Goal: Transaction & Acquisition: Book appointment/travel/reservation

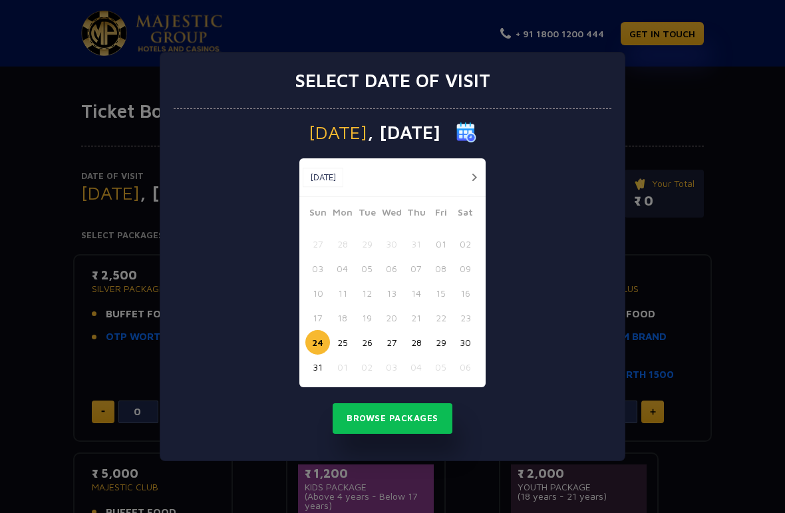
click at [418, 342] on button "28" at bounding box center [416, 342] width 25 height 25
click at [439, 338] on button "29" at bounding box center [440, 342] width 25 height 25
click at [428, 420] on button "Browse Packages" at bounding box center [392, 418] width 120 height 31
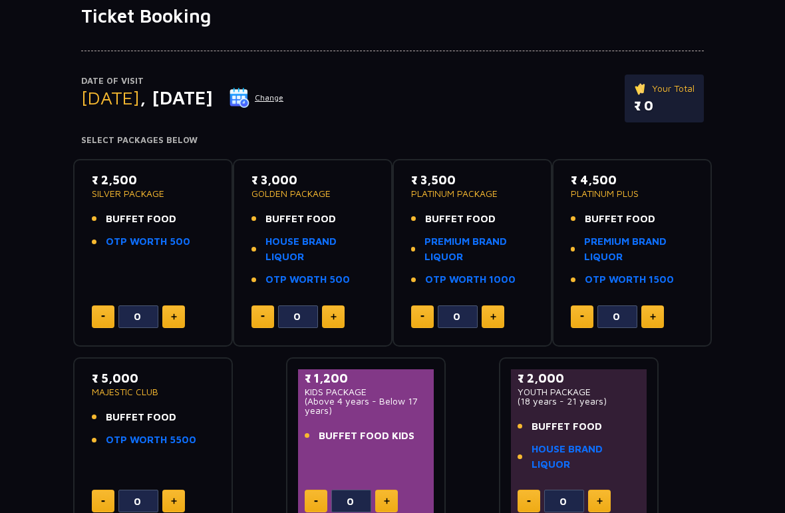
scroll to position [93, 0]
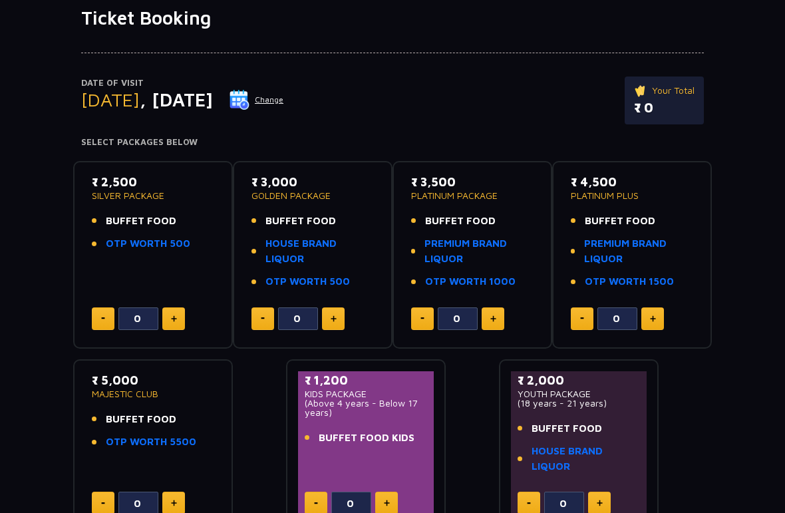
click at [481, 248] on link "PREMIUM BRAND LIQUOR" at bounding box center [478, 251] width 109 height 30
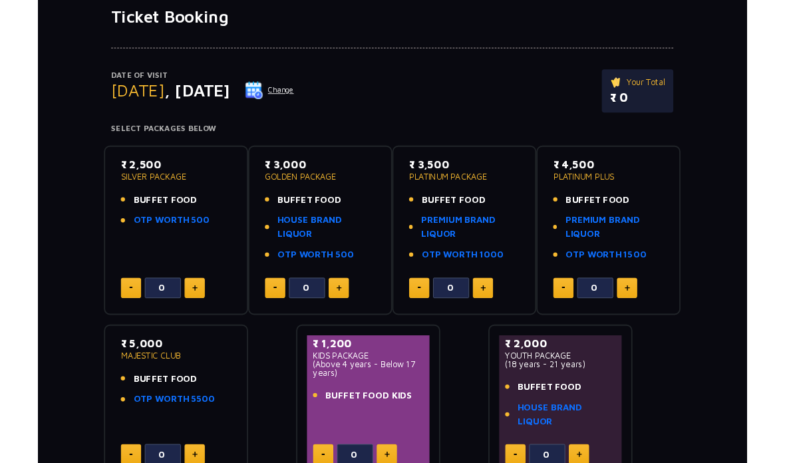
scroll to position [146, 0]
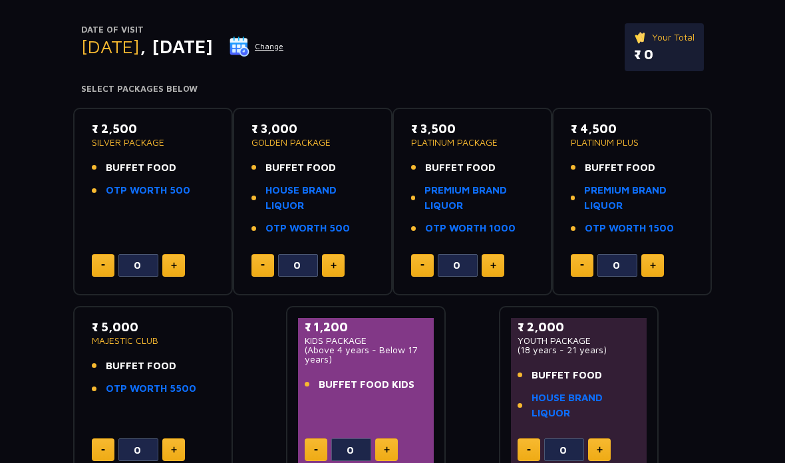
click at [279, 192] on link "HOUSE BRAND LIQUOR" at bounding box center [319, 198] width 108 height 30
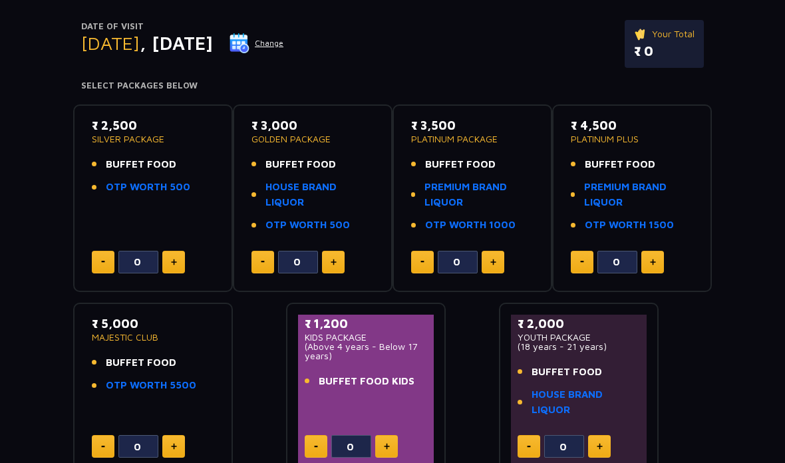
scroll to position [152, 0]
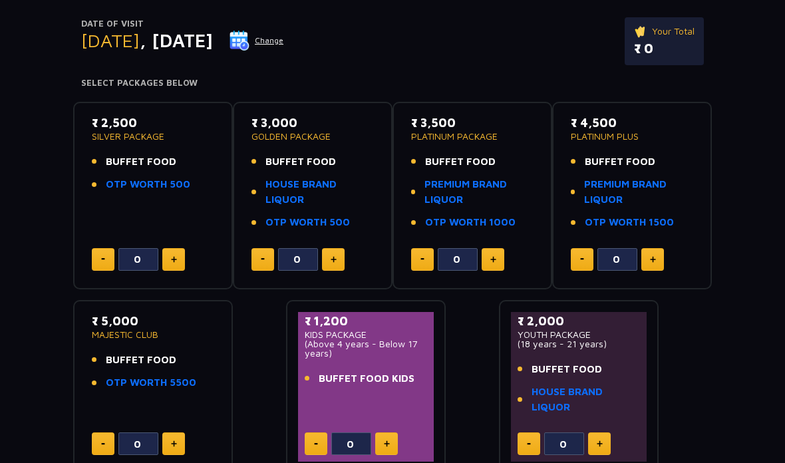
click at [720, 354] on div "Date of Visit Friday , 29 Aug 2025 Change Your Total ₹ 0 Select Packages Below …" at bounding box center [392, 223] width 785 height 504
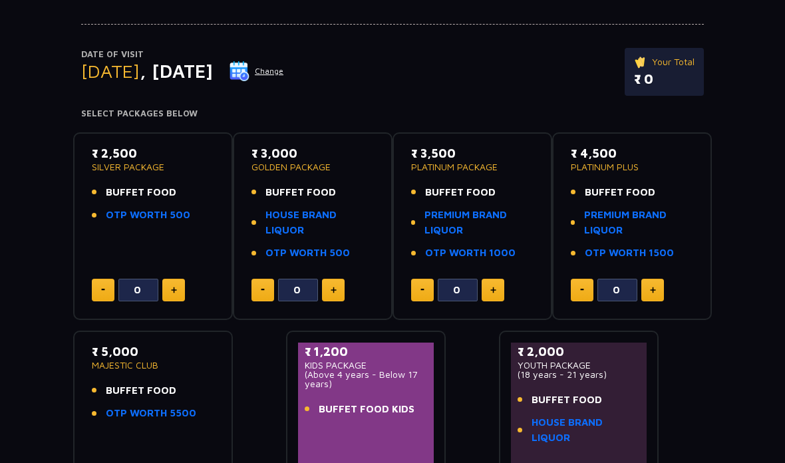
scroll to position [123, 0]
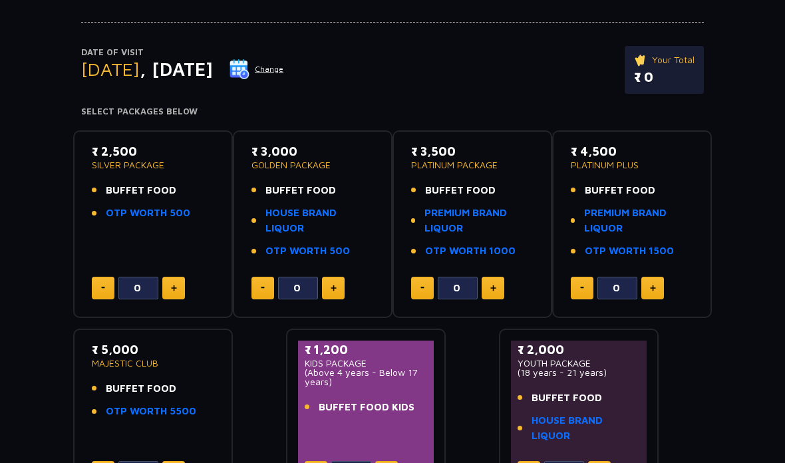
click at [610, 217] on link "PREMIUM BRAND LIQUOR" at bounding box center [638, 221] width 109 height 30
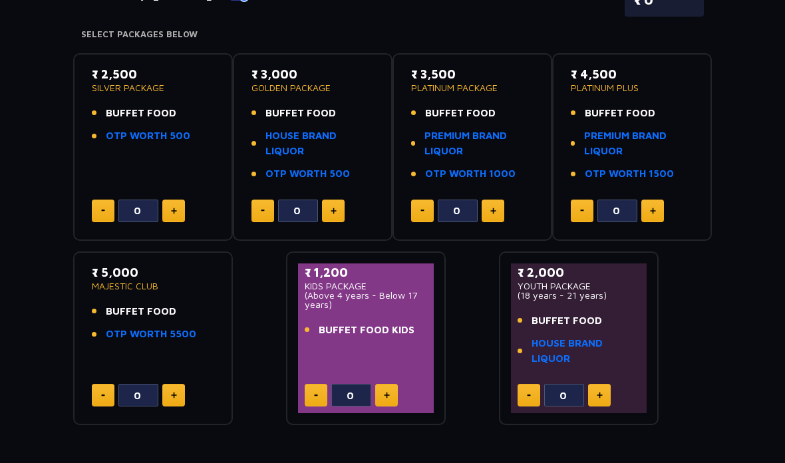
scroll to position [223, 0]
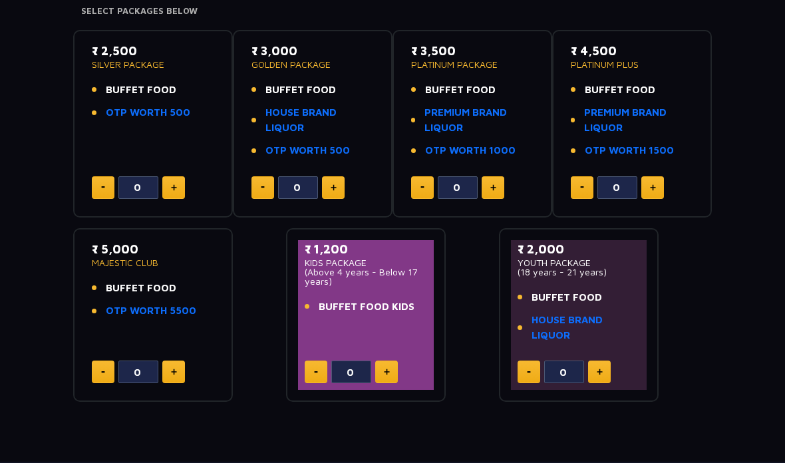
click at [637, 106] on link "PREMIUM BRAND LIQUOR" at bounding box center [638, 121] width 109 height 30
click at [662, 176] on button at bounding box center [652, 187] width 23 height 23
click at [652, 188] on img at bounding box center [653, 187] width 6 height 7
type input "2"
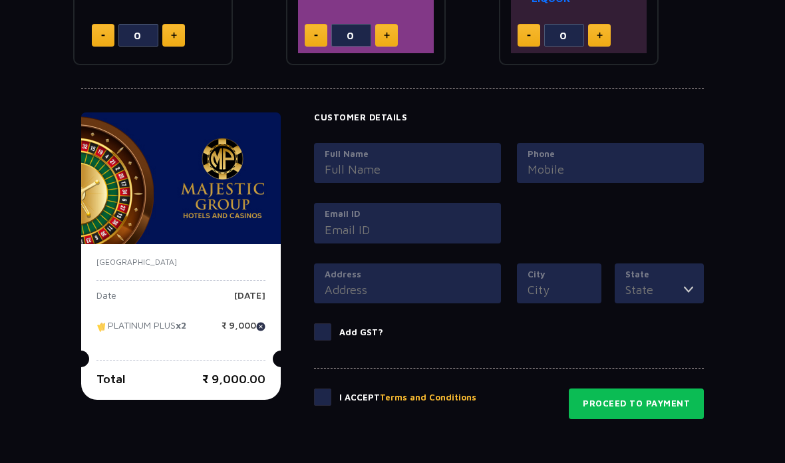
scroll to position [561, 0]
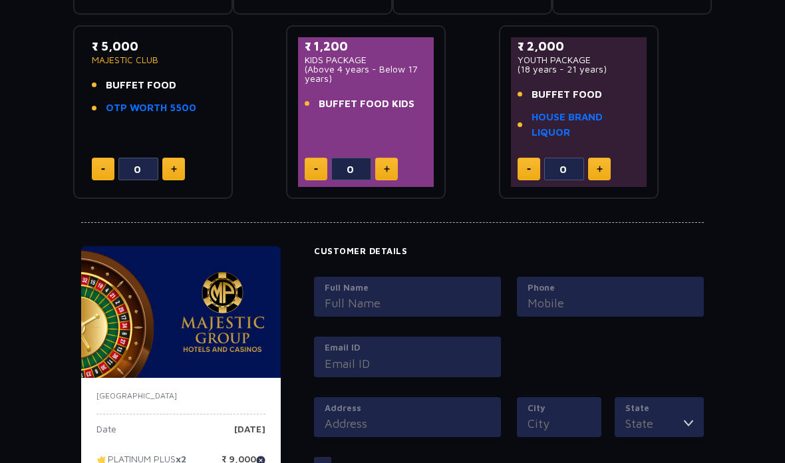
click at [576, 420] on input "City" at bounding box center [558, 423] width 63 height 18
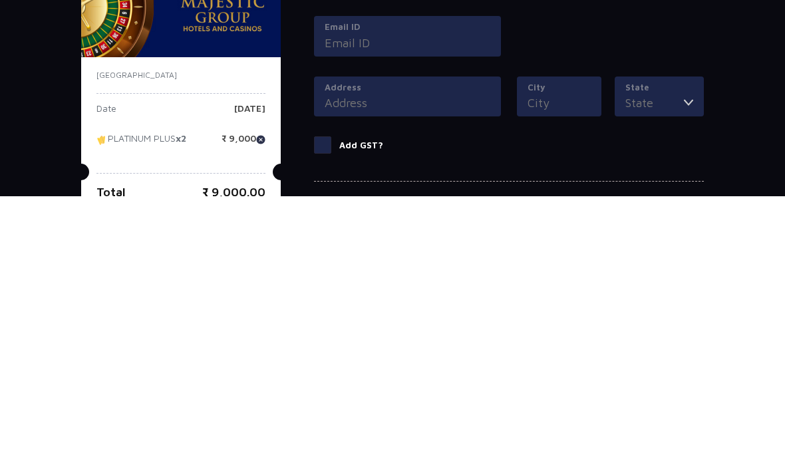
click at [665, 360] on input "State" at bounding box center [654, 369] width 59 height 18
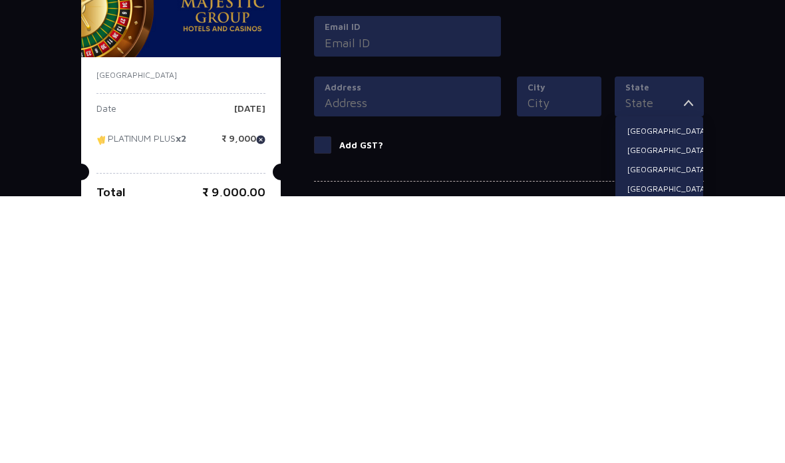
click at [741, 145] on div "Ticket Booking Date of Visit Friday , 29 Aug 2025 Change Your Total ₹ 9,000.00 …" at bounding box center [392, 89] width 785 height 940
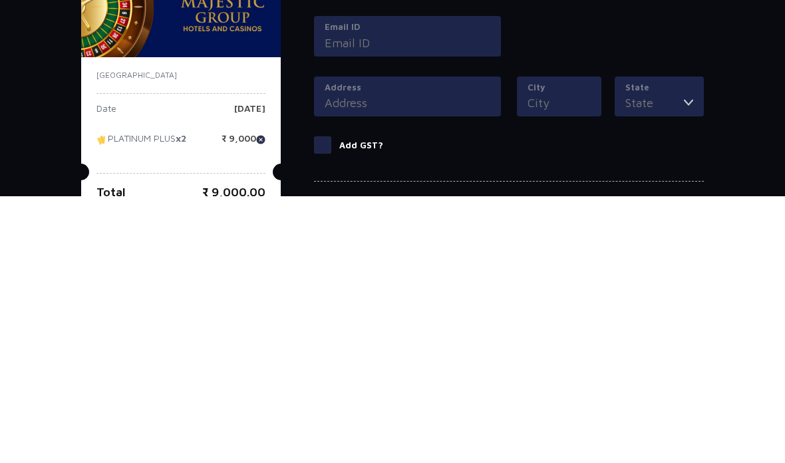
scroll to position [618, 0]
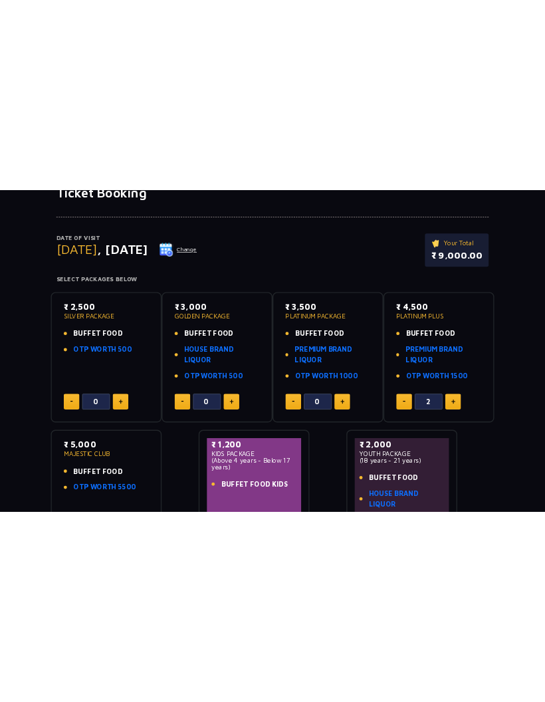
scroll to position [0, 0]
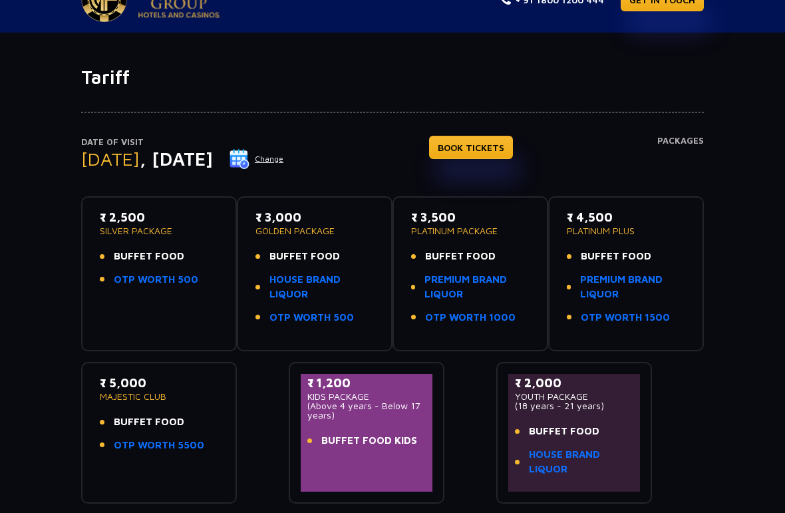
scroll to position [34, 0]
click at [284, 161] on button "Change" at bounding box center [256, 158] width 55 height 21
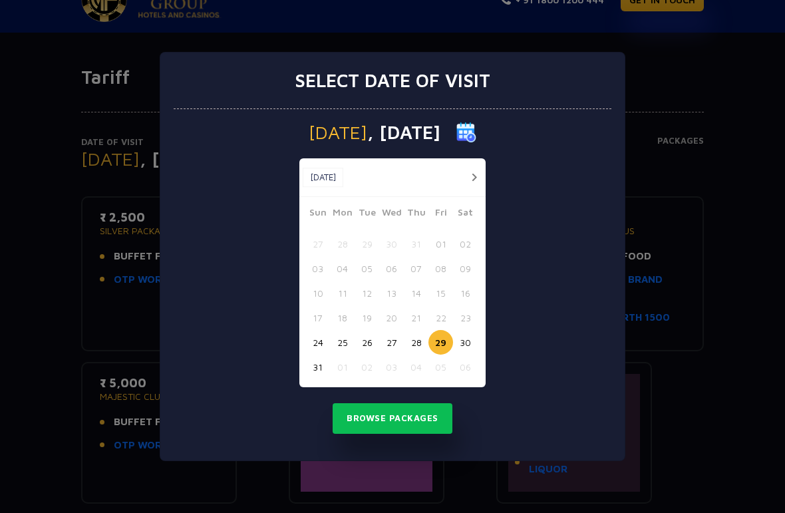
click at [339, 346] on button "25" at bounding box center [342, 342] width 25 height 25
click at [354, 420] on button "Browse Packages" at bounding box center [392, 418] width 120 height 31
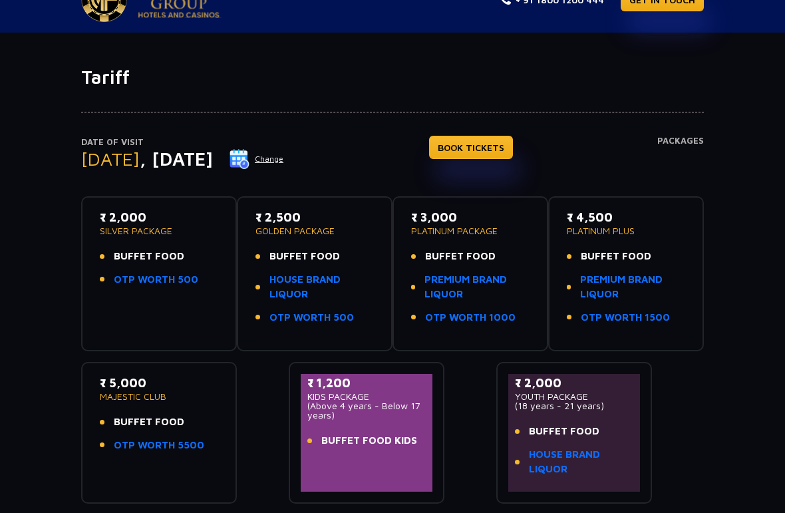
click at [249, 160] on img at bounding box center [239, 159] width 20 height 20
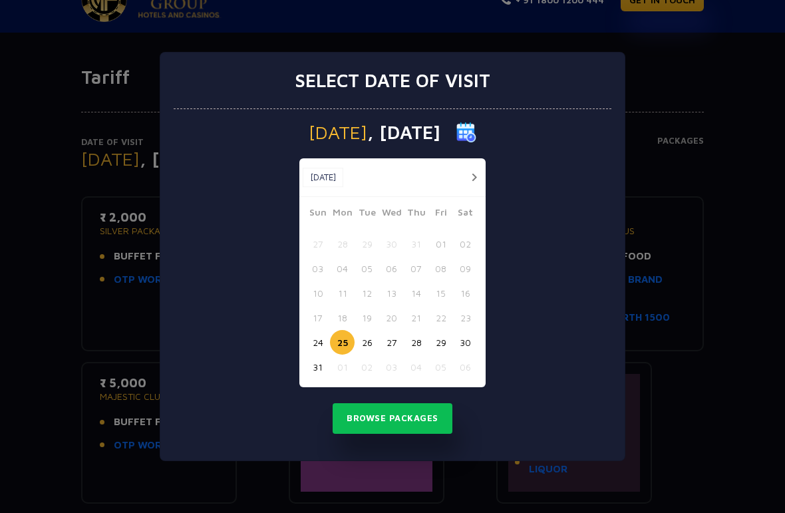
click at [437, 340] on button "29" at bounding box center [440, 342] width 25 height 25
click at [362, 426] on button "Browse Packages" at bounding box center [392, 418] width 120 height 31
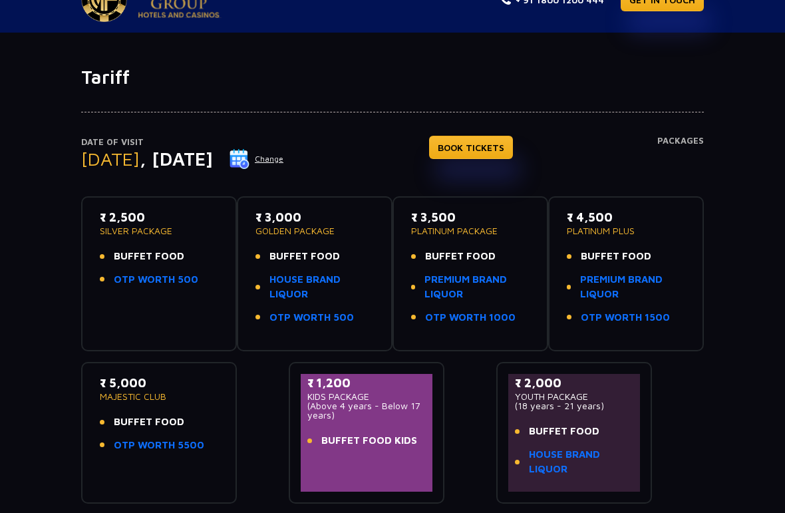
click at [249, 166] on img at bounding box center [239, 159] width 20 height 20
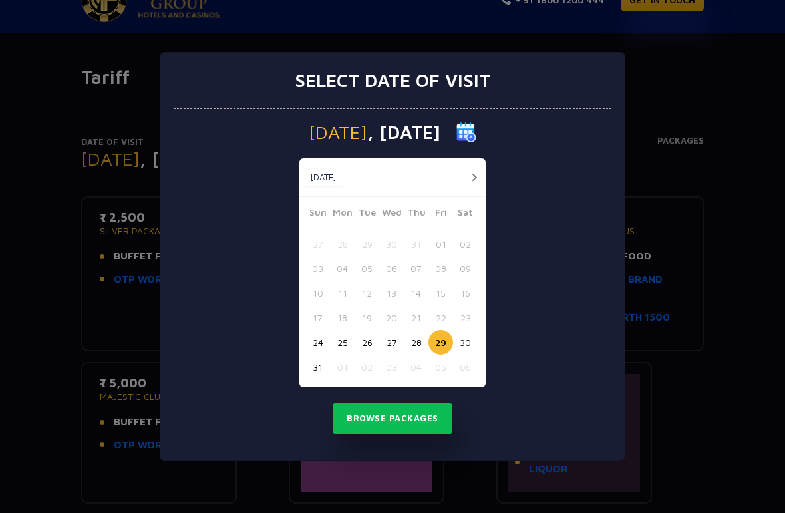
click at [461, 353] on button "30" at bounding box center [465, 342] width 25 height 25
click at [352, 434] on button "Browse Packages" at bounding box center [392, 418] width 120 height 31
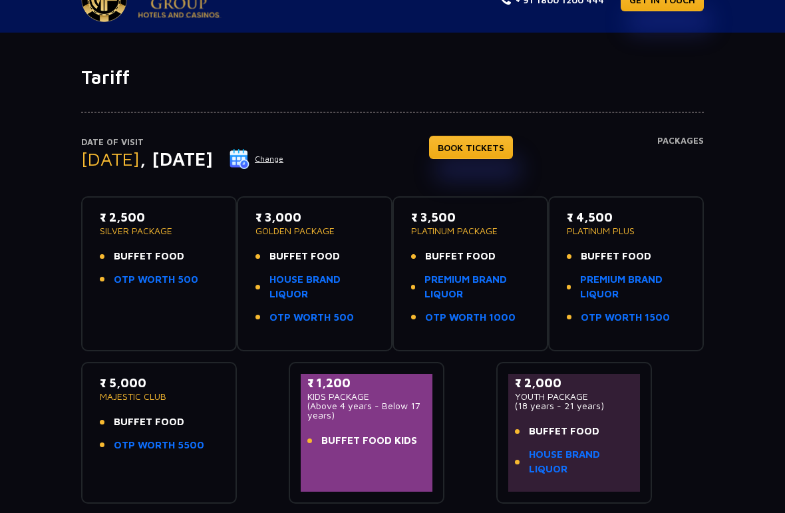
click at [249, 160] on img at bounding box center [239, 159] width 20 height 20
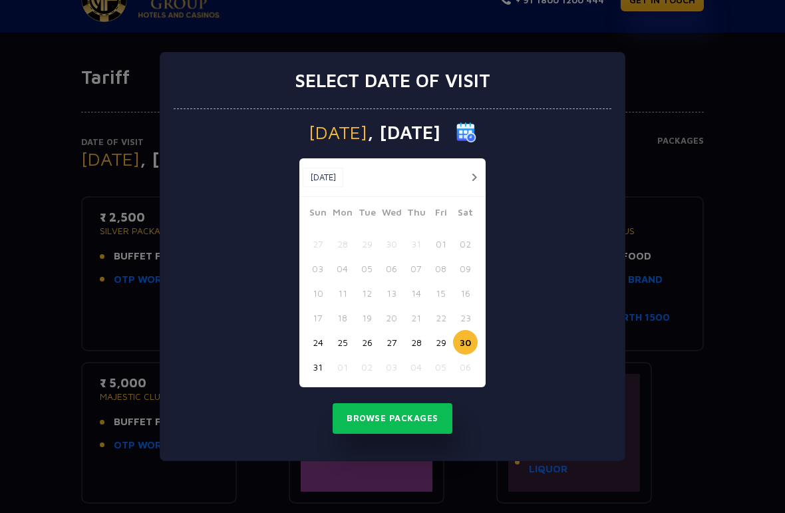
click at [319, 337] on button "24" at bounding box center [317, 342] width 25 height 25
click at [347, 346] on button "25" at bounding box center [342, 342] width 25 height 25
click at [350, 420] on button "Browse Packages" at bounding box center [392, 418] width 120 height 31
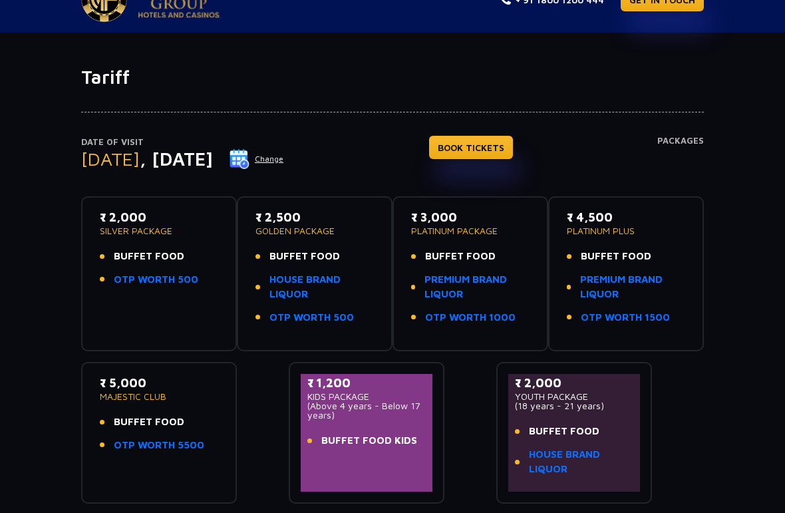
click at [284, 156] on button "Change" at bounding box center [256, 158] width 55 height 21
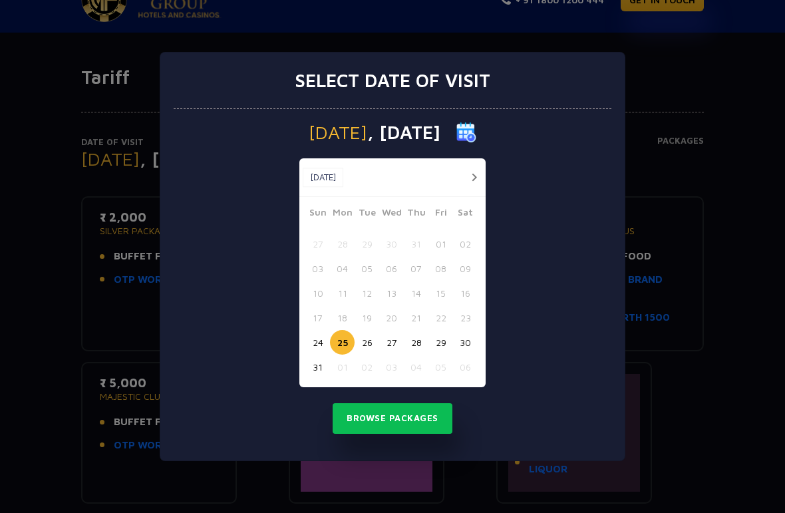
click at [440, 344] on button "29" at bounding box center [440, 342] width 25 height 25
click at [368, 424] on button "Browse Packages" at bounding box center [392, 418] width 120 height 31
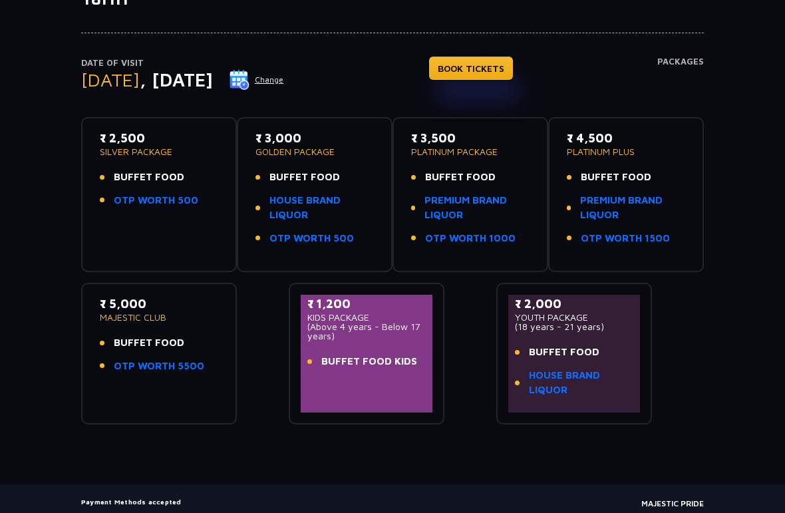
scroll to position [132, 0]
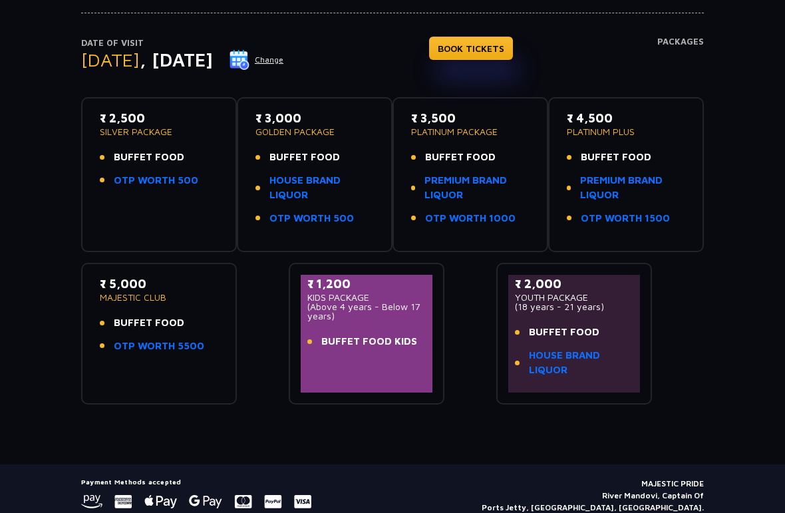
click at [630, 181] on link "PREMIUM BRAND LIQUOR" at bounding box center [632, 189] width 105 height 30
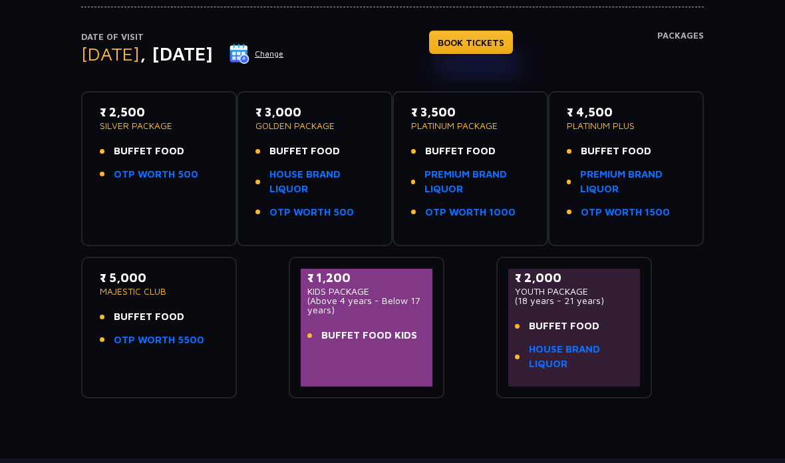
scroll to position [128, 0]
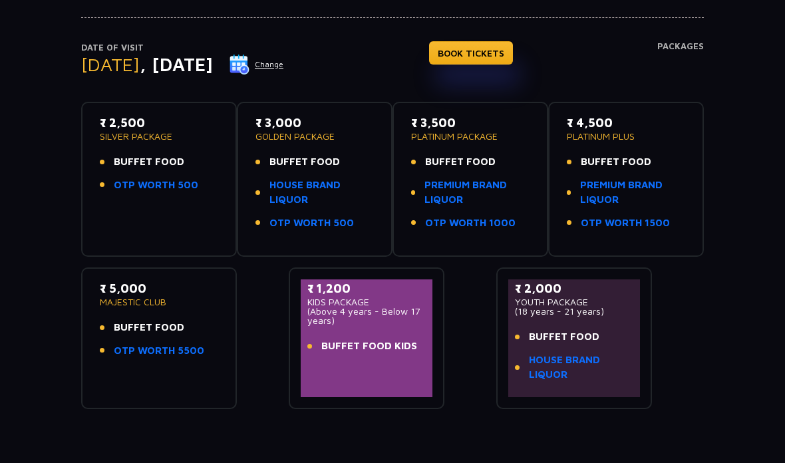
click at [601, 134] on p "PLATINUM PLUS" at bounding box center [626, 136] width 118 height 9
click at [606, 124] on p "₹ 4,500" at bounding box center [626, 123] width 118 height 18
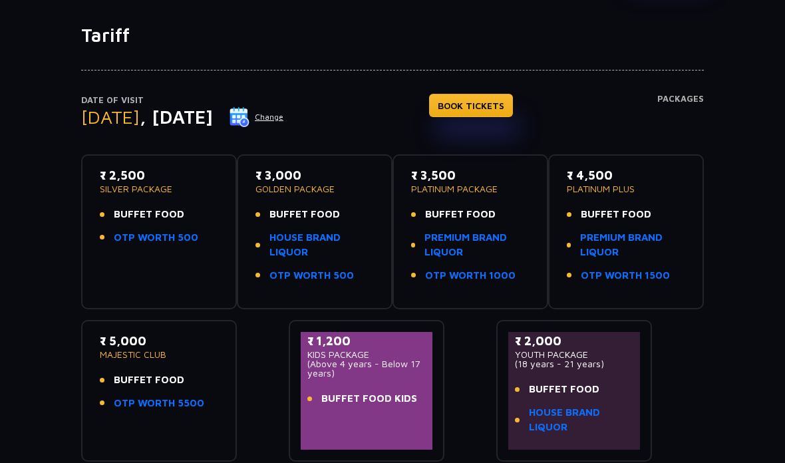
scroll to position [0, 0]
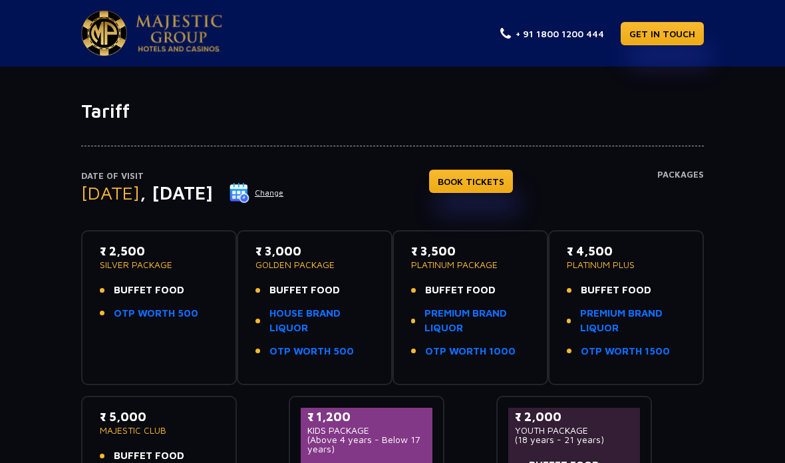
click at [511, 180] on link "BOOK TICKETS" at bounding box center [471, 181] width 84 height 23
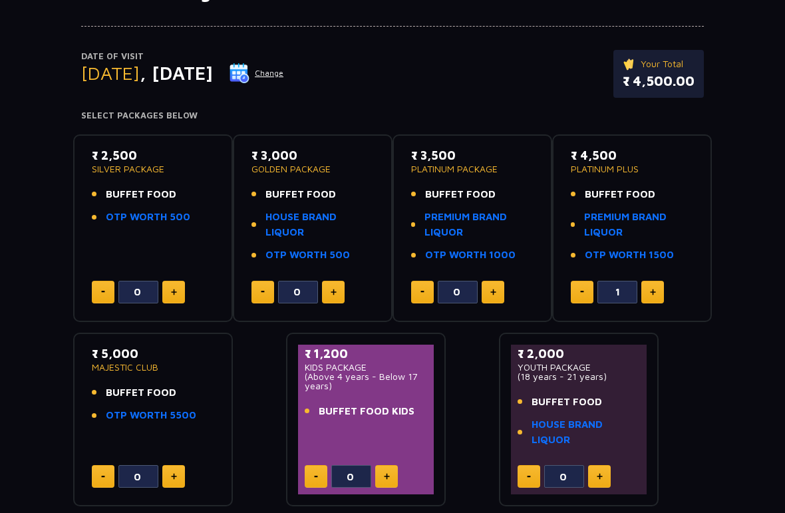
click at [662, 289] on button at bounding box center [652, 292] width 23 height 23
click at [662, 291] on button at bounding box center [652, 292] width 23 height 23
click at [575, 281] on button at bounding box center [582, 292] width 23 height 23
type input "2"
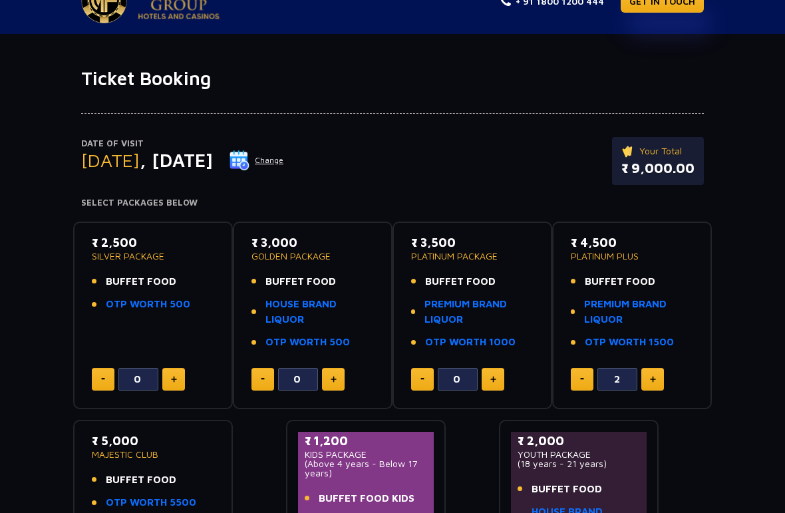
scroll to position [0, 0]
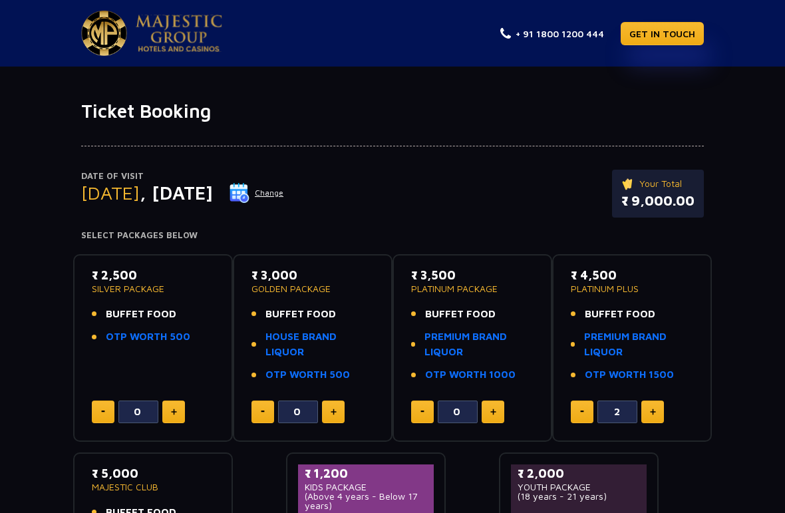
click at [124, 41] on img at bounding box center [104, 33] width 46 height 45
